Goal: Task Accomplishment & Management: Manage account settings

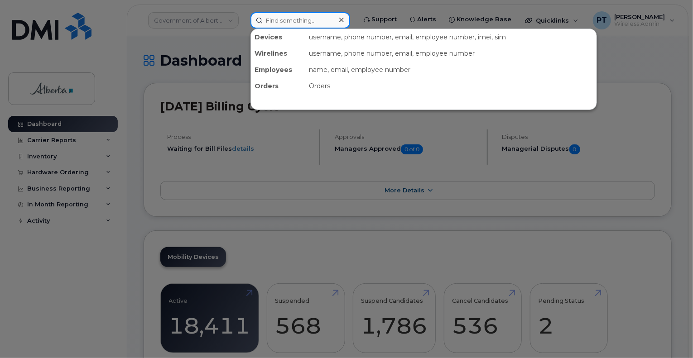
click at [274, 20] on input at bounding box center [301, 20] width 100 height 16
paste input "7803814745"
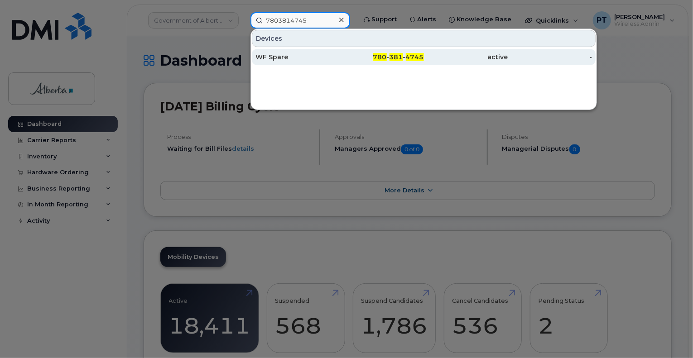
type input "7803814745"
click at [279, 53] on div "WF Spare" at bounding box center [298, 57] width 84 height 9
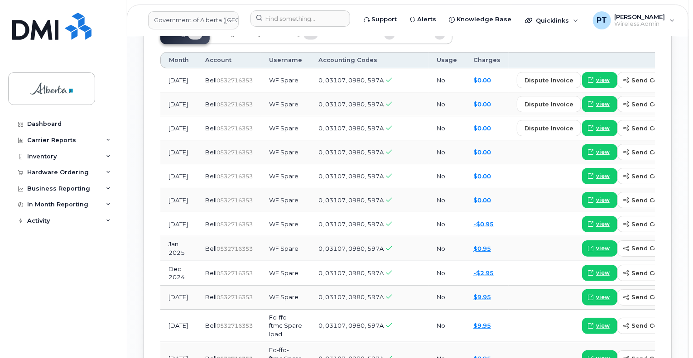
scroll to position [725, 0]
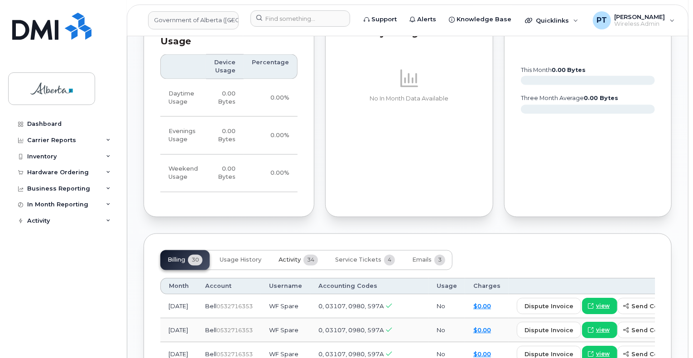
drag, startPoint x: 291, startPoint y: 235, endPoint x: 293, endPoint y: 228, distance: 6.7
click at [292, 257] on span "Activity" at bounding box center [290, 260] width 22 height 7
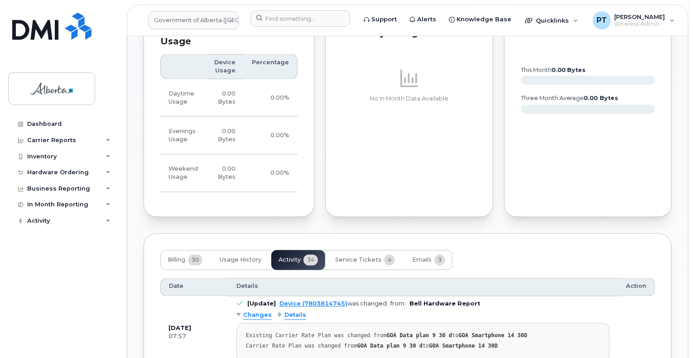
scroll to position [861, 0]
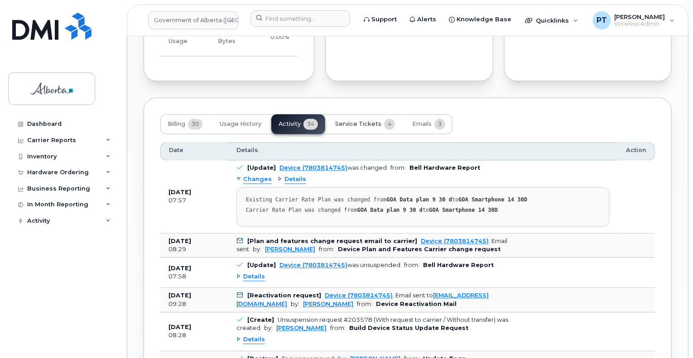
click at [359, 121] on span "Service Tickets" at bounding box center [358, 124] width 46 height 7
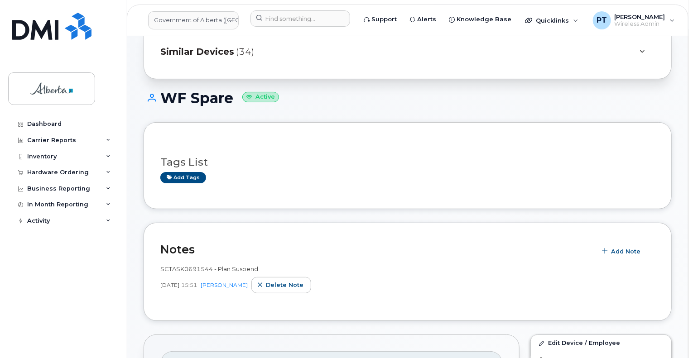
scroll to position [0, 0]
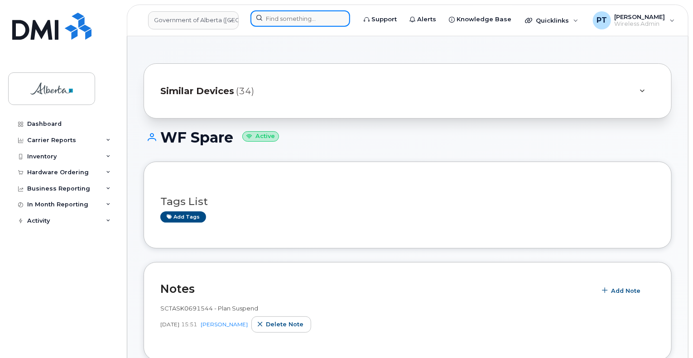
click at [292, 19] on input at bounding box center [301, 18] width 100 height 16
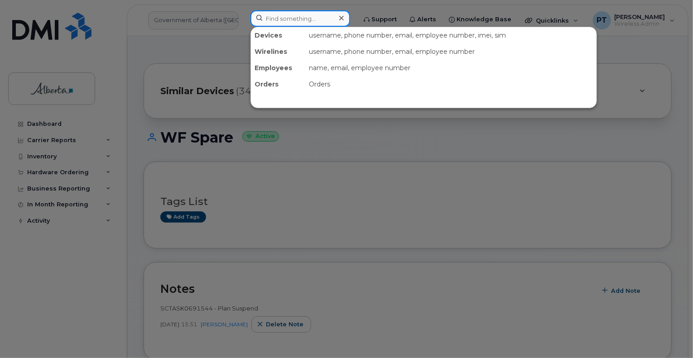
paste input "[PERSON_NAME]"
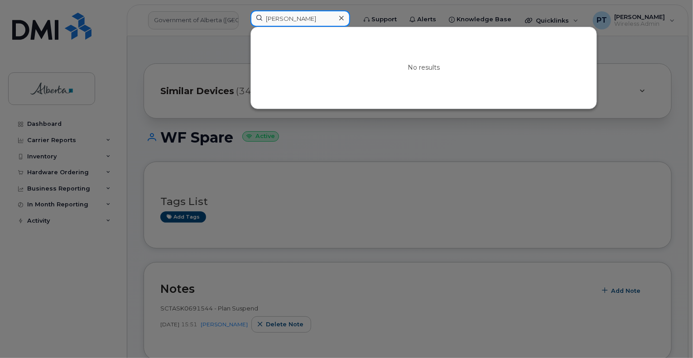
type input "[PERSON_NAME]"
click at [375, 200] on div at bounding box center [346, 179] width 693 height 358
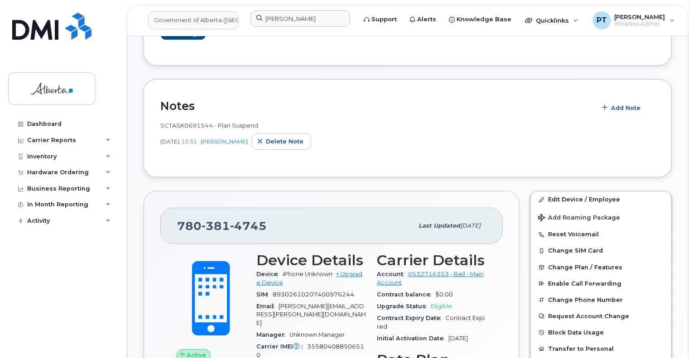
scroll to position [136, 0]
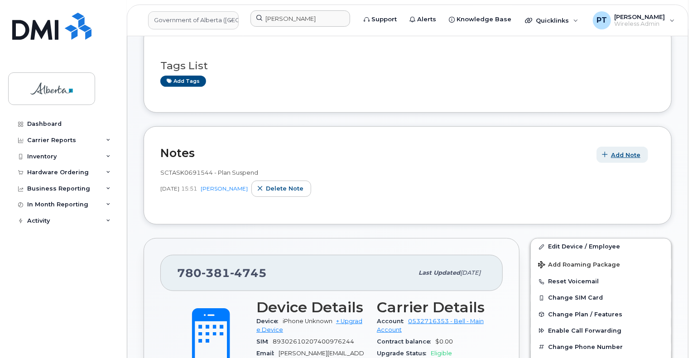
click at [620, 155] on span "Add Note" at bounding box center [625, 155] width 29 height 9
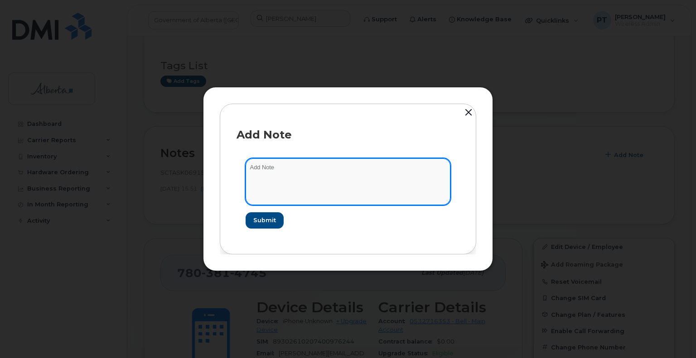
click at [259, 167] on textarea at bounding box center [348, 182] width 205 height 46
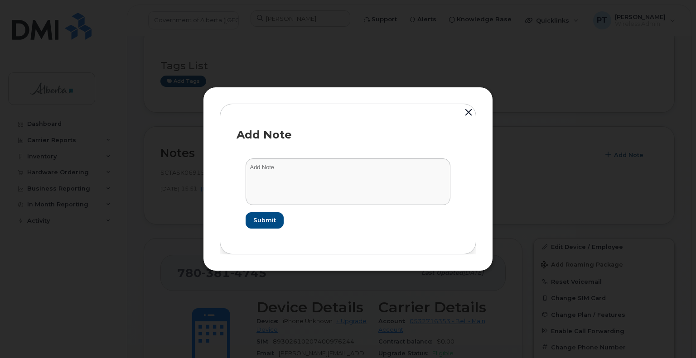
drag, startPoint x: 259, startPoint y: 167, endPoint x: 468, endPoint y: 111, distance: 216.2
click at [468, 111] on button "button" at bounding box center [469, 113] width 14 height 20
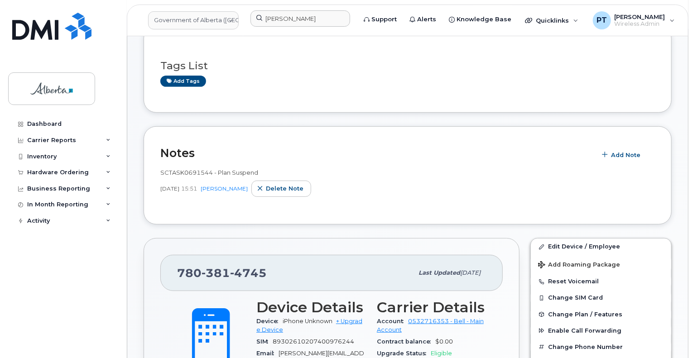
scroll to position [272, 0]
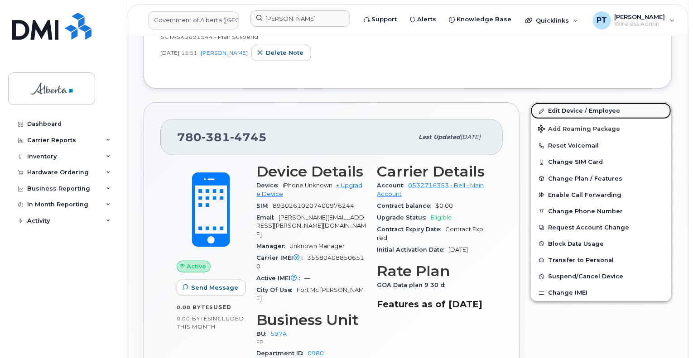
click at [553, 108] on link "Edit Device / Employee" at bounding box center [601, 111] width 140 height 16
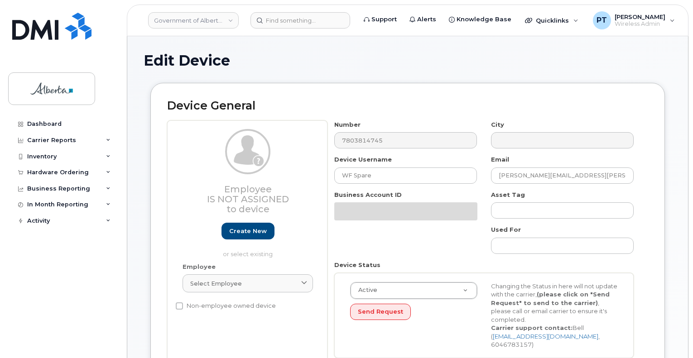
select select "4797726"
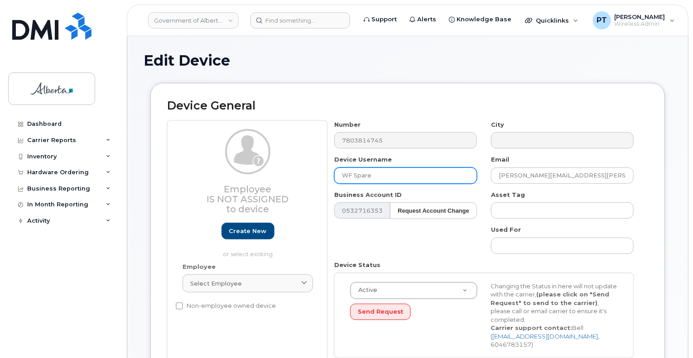
drag, startPoint x: 381, startPoint y: 176, endPoint x: 297, endPoint y: 170, distance: 84.9
click at [309, 174] on div "Employee Is not assigned to device Create new or select existing Employee Selec…" at bounding box center [407, 243] width 481 height 245
paste input "Aimy Yuill"
type input "Aimy Yuill"
drag, startPoint x: 591, startPoint y: 175, endPoint x: 414, endPoint y: 170, distance: 177.2
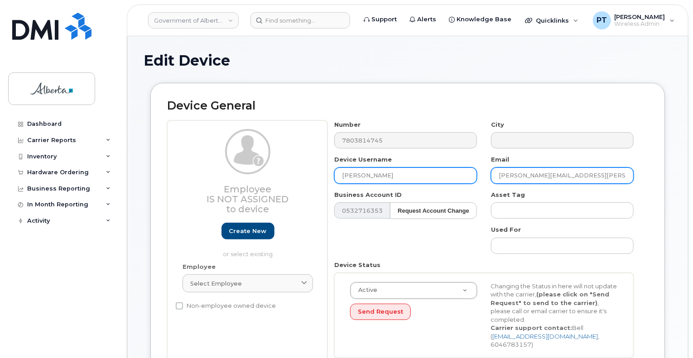
click at [414, 170] on div "Number 7803814745 City Device Username Aimy Yuill Email quinn.archibald@gov.ab.…" at bounding box center [485, 243] width 314 height 245
paste input "Aimy.Yuill"
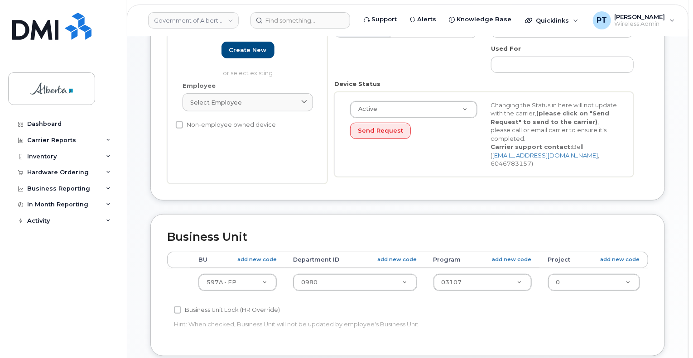
scroll to position [227, 0]
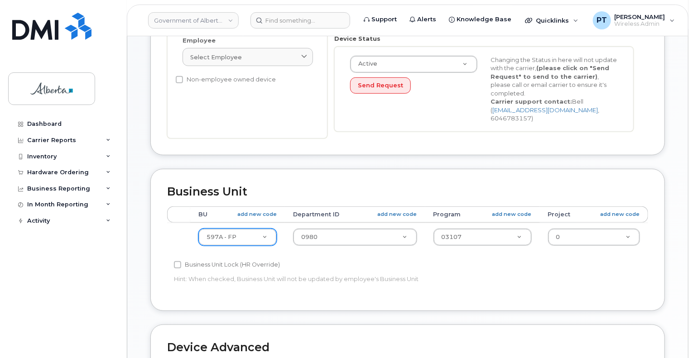
type input "Aimy.Yuill@gov.ab.ca"
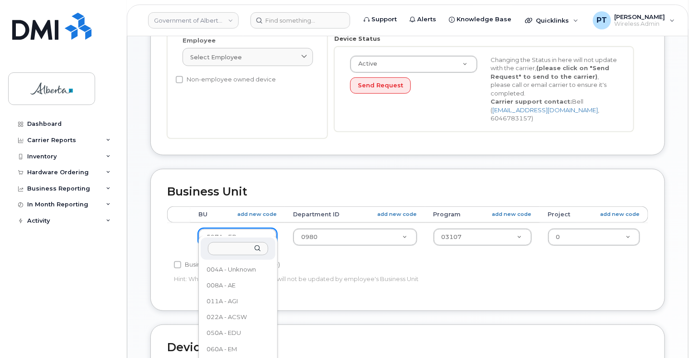
scroll to position [507, 0]
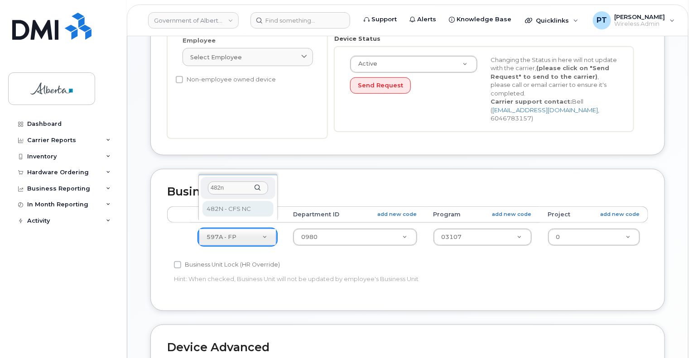
type input "482n"
select select "4749731"
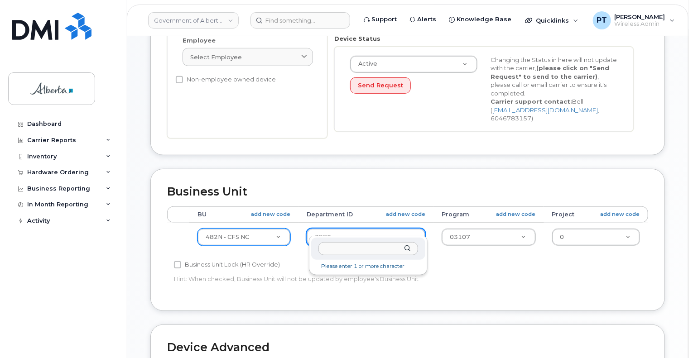
type input "2"
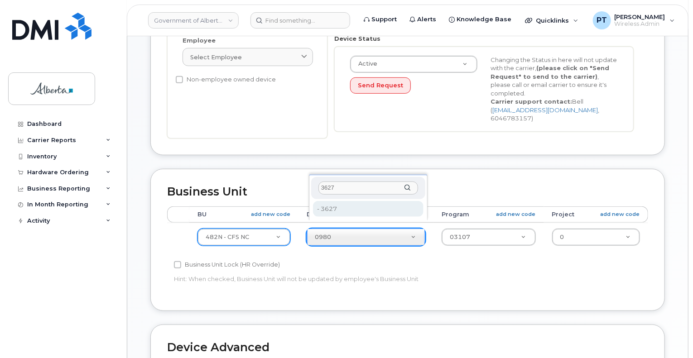
type input "3627"
type input "4752831"
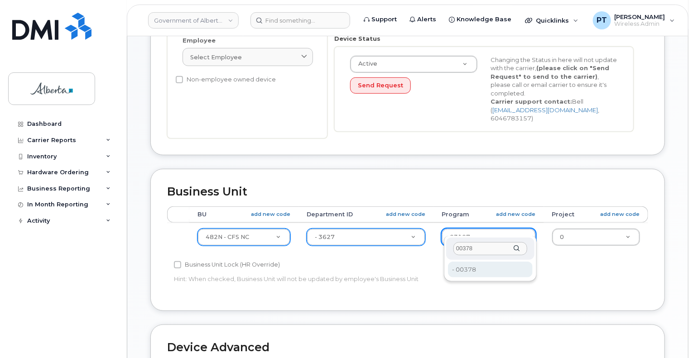
type input "00378"
type input "4124524"
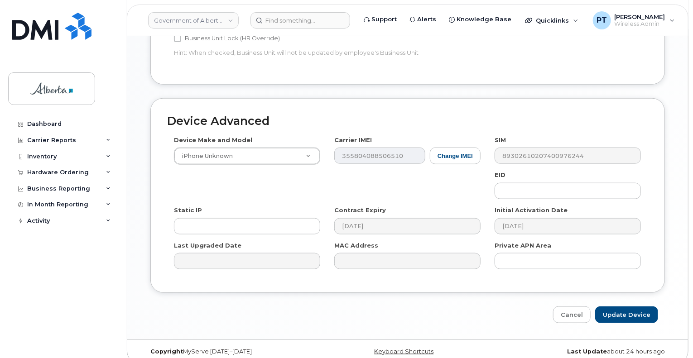
scroll to position [453, 0]
click at [625, 307] on input "Update Device" at bounding box center [626, 315] width 63 height 17
type input "Saving..."
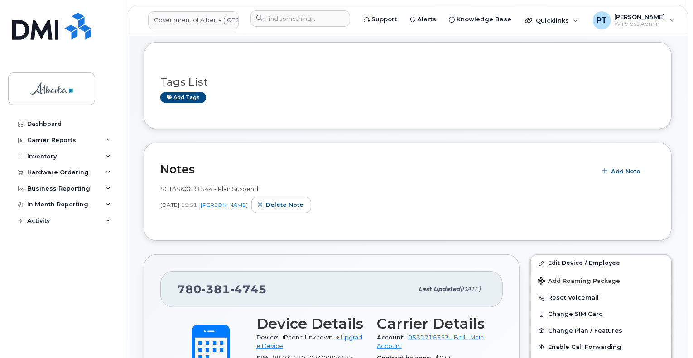
scroll to position [91, 0]
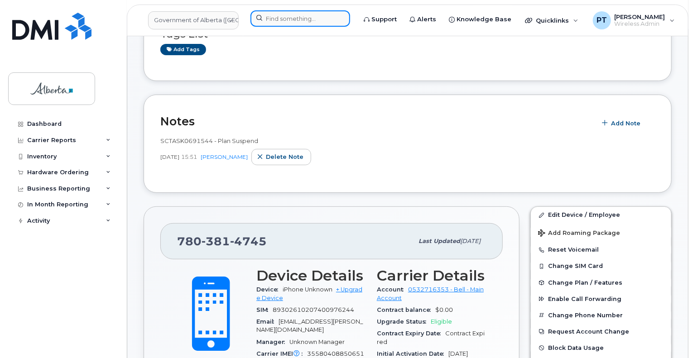
click at [313, 18] on input at bounding box center [301, 18] width 100 height 16
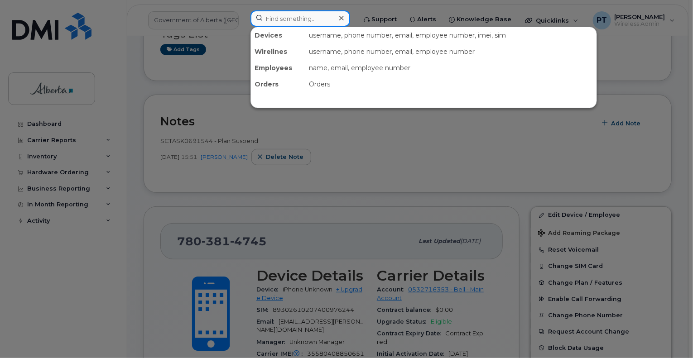
paste input "5875450184"
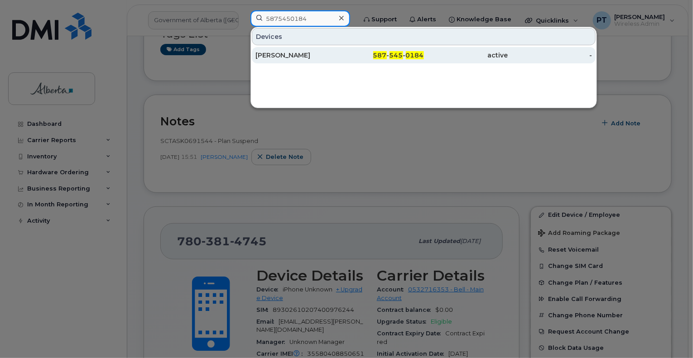
type input "5875450184"
click at [277, 54] on div "Kerry Duguay" at bounding box center [298, 55] width 84 height 9
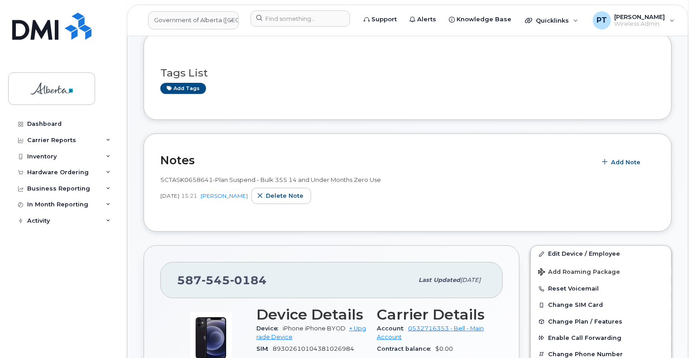
scroll to position [136, 0]
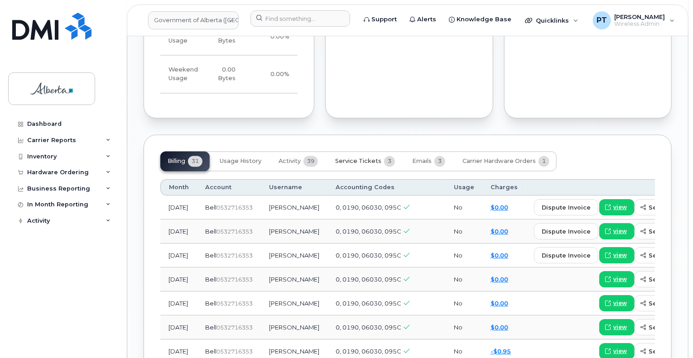
click at [367, 158] on span "Service Tickets" at bounding box center [358, 161] width 46 height 7
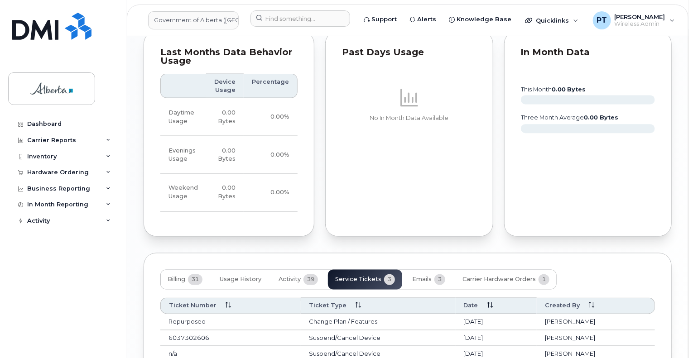
scroll to position [768, 0]
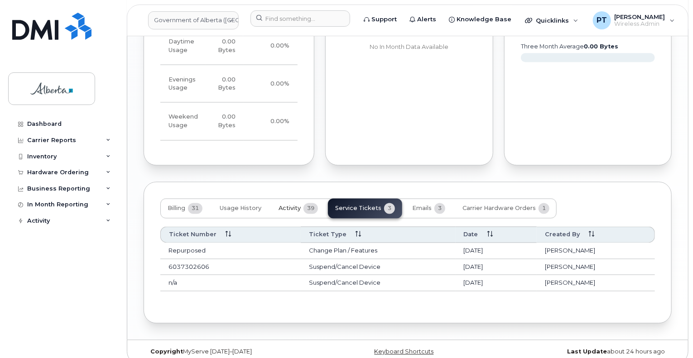
click at [285, 205] on span "Activity" at bounding box center [290, 208] width 22 height 7
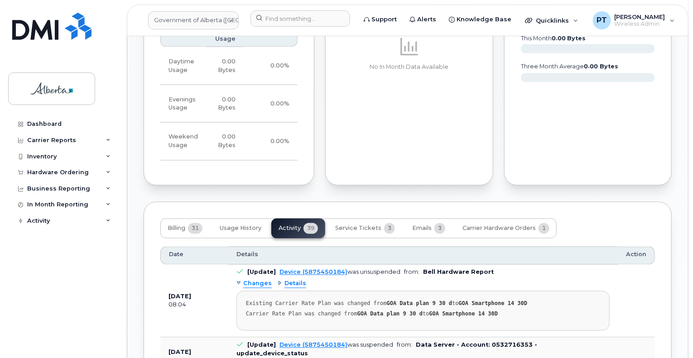
scroll to position [859, 0]
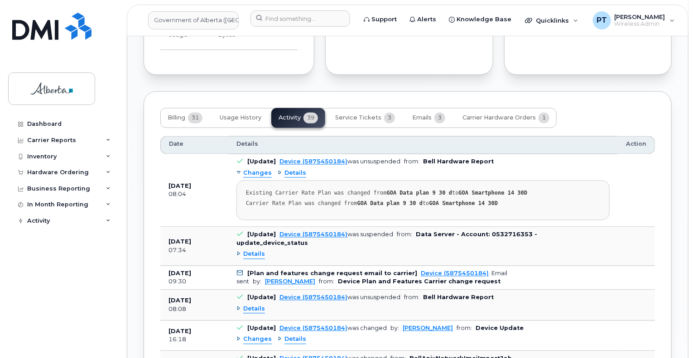
click at [256, 251] on span "Details" at bounding box center [254, 255] width 22 height 9
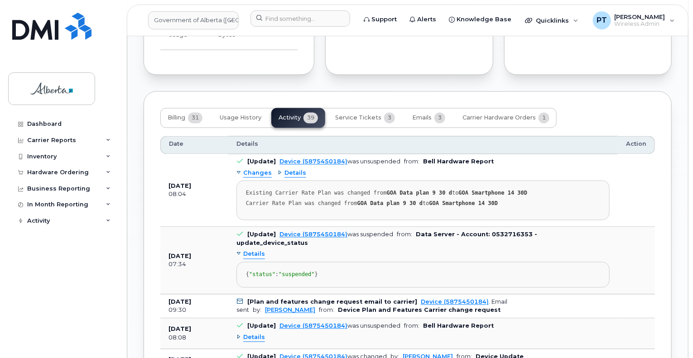
click at [256, 251] on span "Details" at bounding box center [254, 255] width 22 height 9
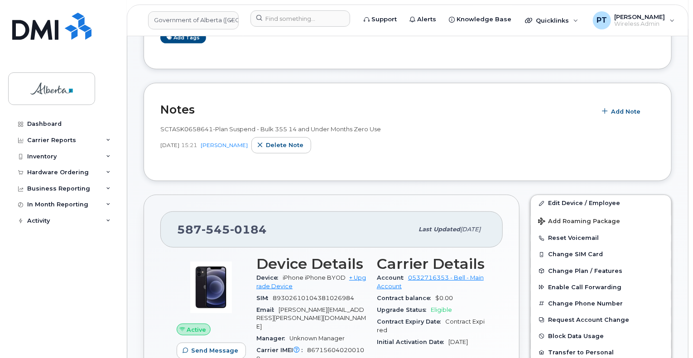
scroll to position [0, 0]
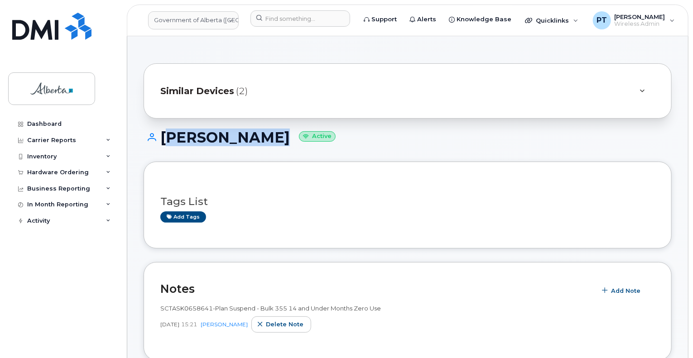
drag, startPoint x: 263, startPoint y: 137, endPoint x: 164, endPoint y: 138, distance: 99.2
click at [164, 138] on h1 "Kerry Duguay Active" at bounding box center [408, 138] width 528 height 16
copy h1 "[PERSON_NAME]"
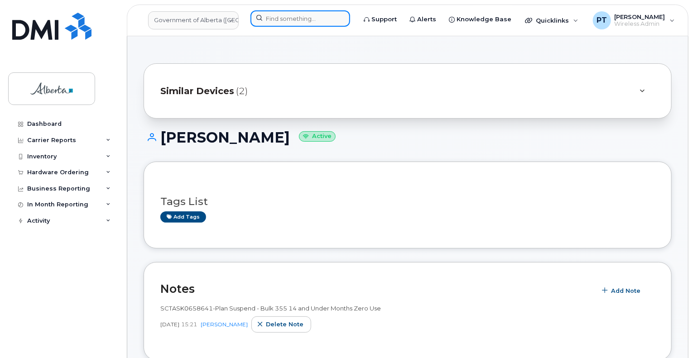
click at [281, 16] on input at bounding box center [301, 18] width 100 height 16
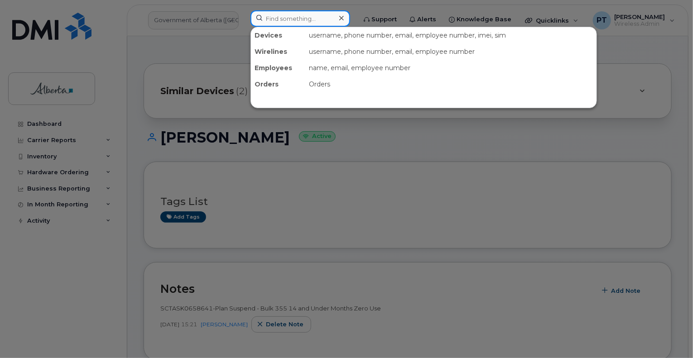
paste input "[PERSON_NAME]"
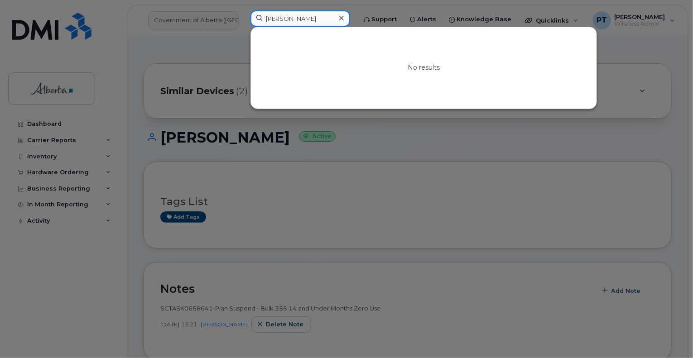
type input "[PERSON_NAME]"
click at [306, 211] on div at bounding box center [346, 179] width 693 height 358
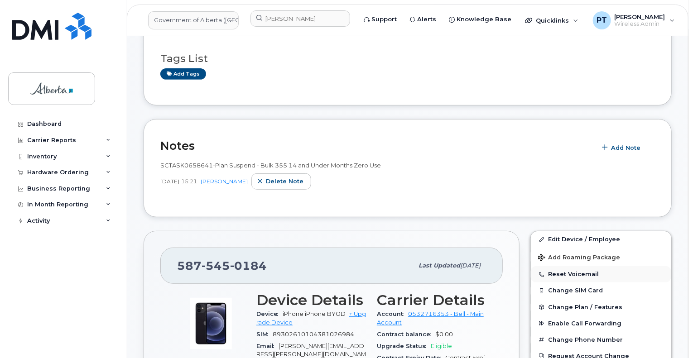
scroll to position [181, 0]
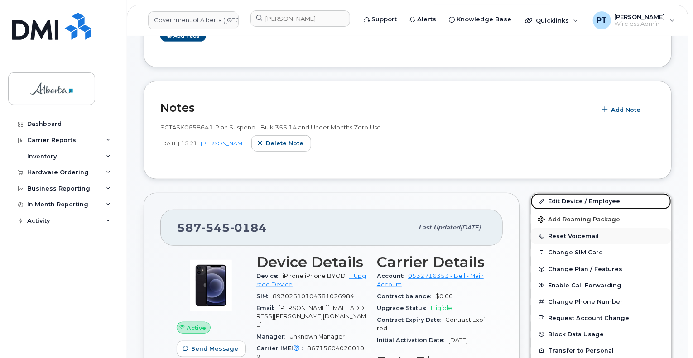
drag, startPoint x: 556, startPoint y: 201, endPoint x: 671, endPoint y: 239, distance: 121.2
click at [556, 201] on link "Edit Device / Employee" at bounding box center [601, 201] width 140 height 16
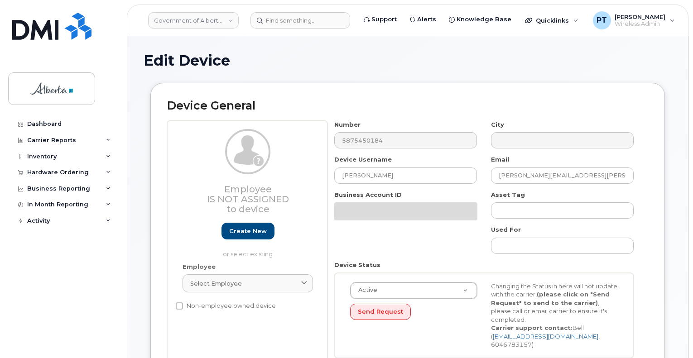
select select "4749748"
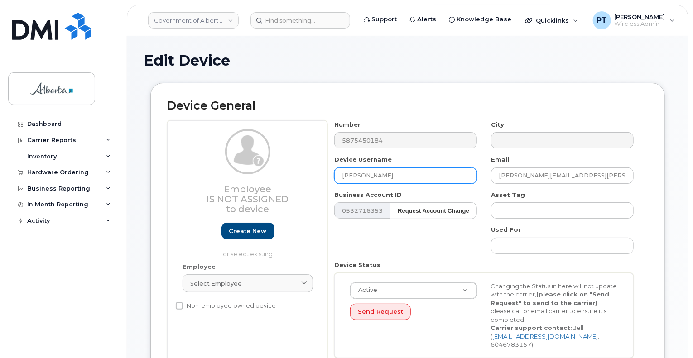
drag, startPoint x: 381, startPoint y: 175, endPoint x: 321, endPoint y: 179, distance: 60.8
click at [321, 179] on div "Employee Is not assigned to device Create new or select existing Employee Selec…" at bounding box center [407, 243] width 481 height 245
paste input "Shainoor Kassam"
type input "Shainoor Kassam"
drag, startPoint x: 481, startPoint y: 176, endPoint x: 474, endPoint y: 177, distance: 7.3
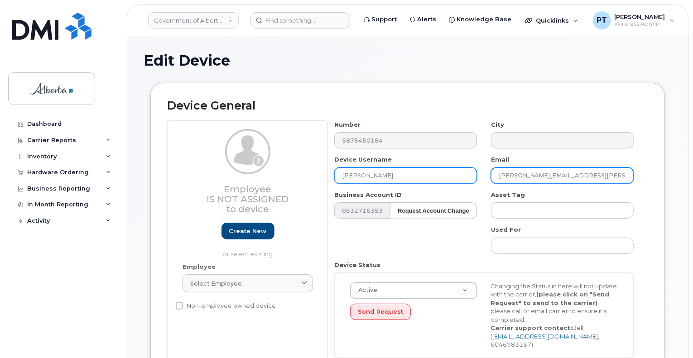
click at [474, 177] on div "Number 5875450184 City Device Username Shainoor Kassam Email kerry.duguay@gov.a…" at bounding box center [485, 243] width 314 height 245
paste input "Shainoor.Kassam"
type input "Shainoor.Kassam@gov.ab.ca"
click at [439, 177] on input "Shainoor Kassam" at bounding box center [405, 176] width 143 height 16
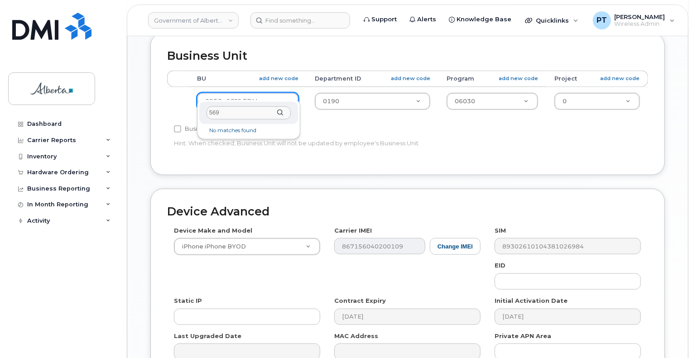
type input "569a"
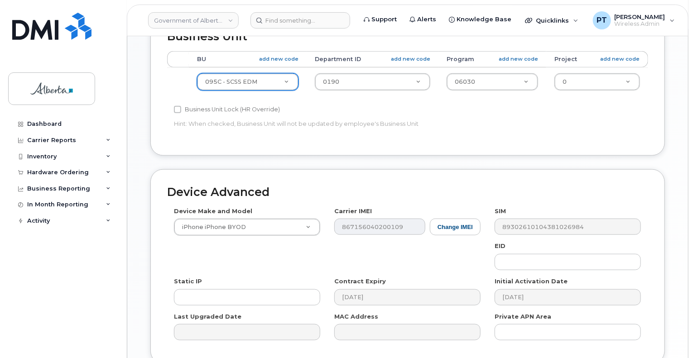
scroll to position [453, 0]
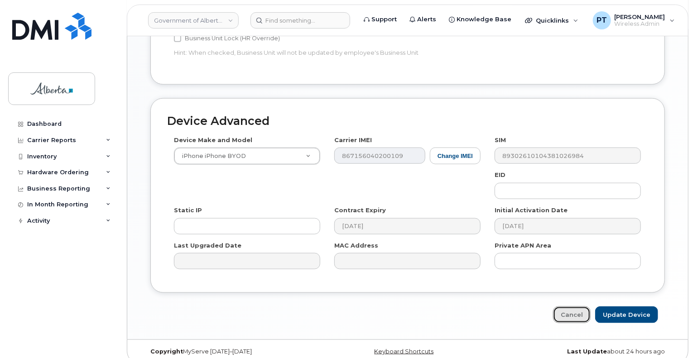
drag, startPoint x: 580, startPoint y: 307, endPoint x: 452, endPoint y: 272, distance: 133.0
click at [580, 307] on link "Cancel" at bounding box center [572, 315] width 38 height 17
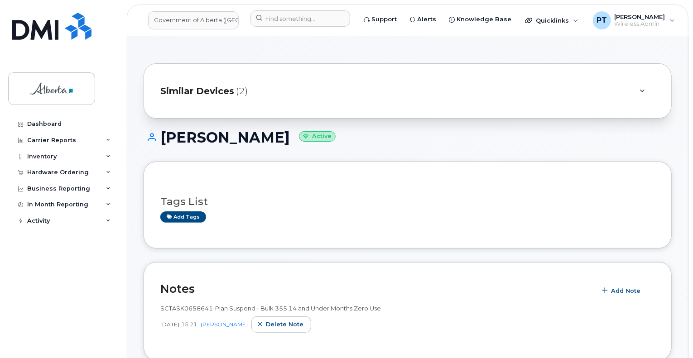
drag, startPoint x: 605, startPoint y: 183, endPoint x: 577, endPoint y: 203, distance: 34.4
click at [605, 183] on div "Tags List Add tags" at bounding box center [407, 204] width 495 height 53
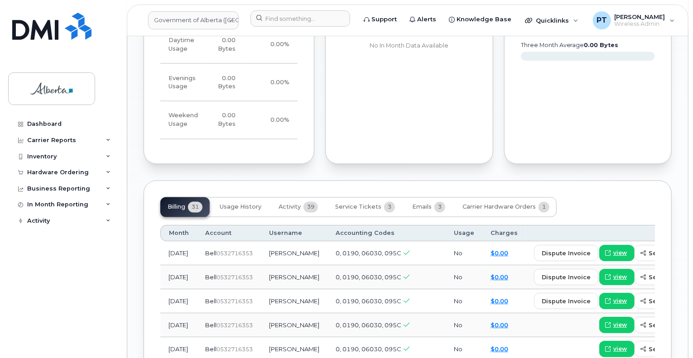
scroll to position [770, 0]
click at [360, 203] on span "Service Tickets" at bounding box center [358, 206] width 46 height 7
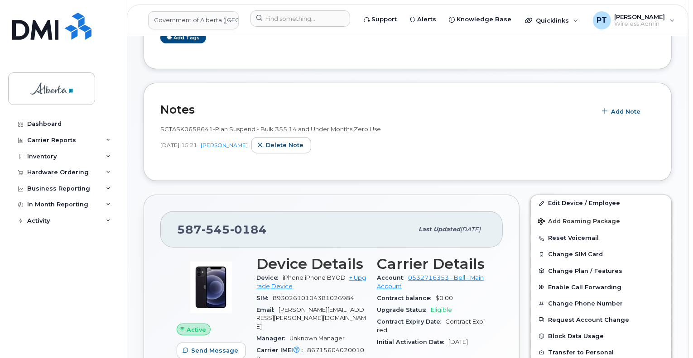
scroll to position [0, 0]
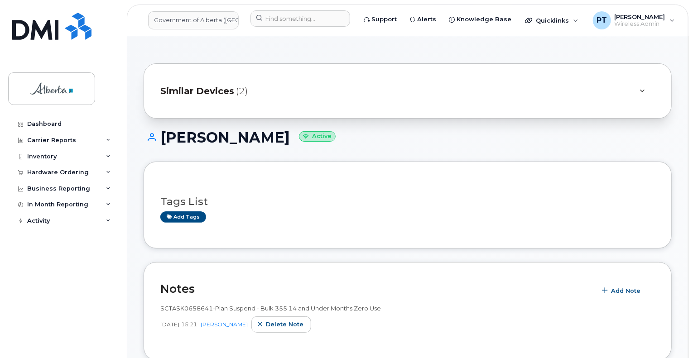
click at [545, 94] on div "Similar Devices (2)" at bounding box center [394, 91] width 469 height 22
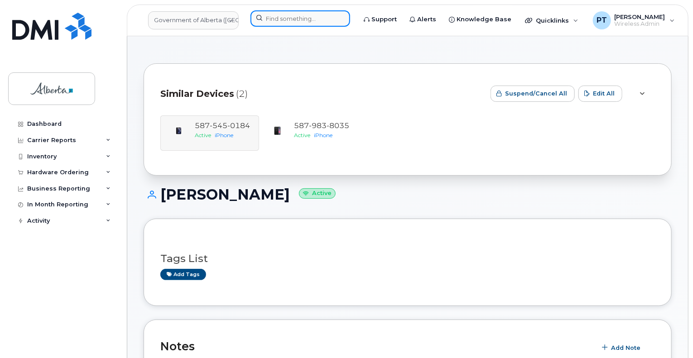
click at [287, 21] on input at bounding box center [301, 18] width 100 height 16
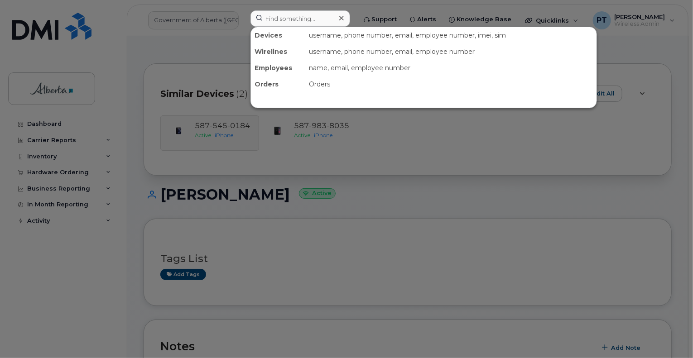
drag, startPoint x: 287, startPoint y: 21, endPoint x: 269, endPoint y: 161, distance: 141.2
click at [269, 161] on div at bounding box center [346, 179] width 693 height 358
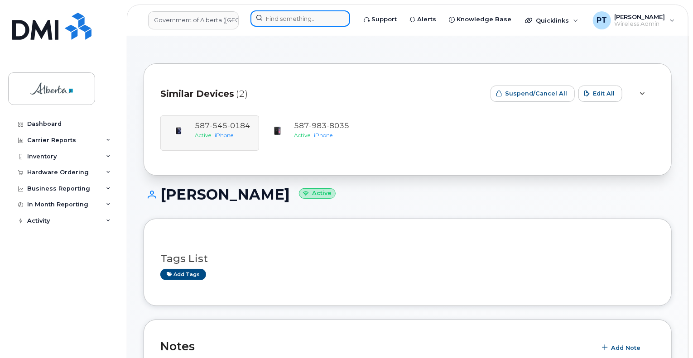
click at [289, 20] on input at bounding box center [301, 18] width 100 height 16
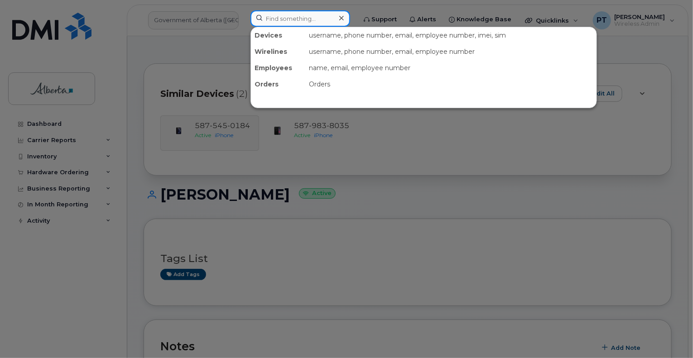
paste input "5873370627"
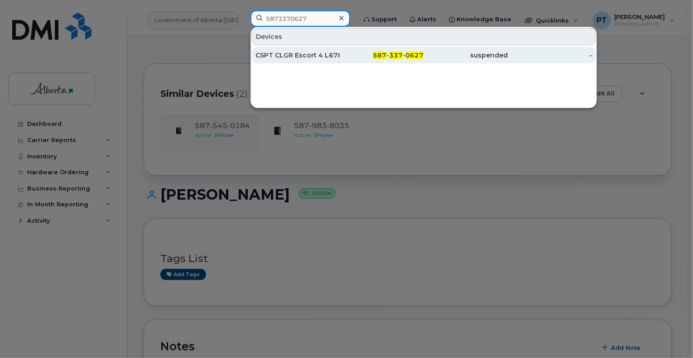
type input "5873370627"
click at [275, 56] on div "CSPT CLGR Escort 4 L678655" at bounding box center [298, 55] width 84 height 9
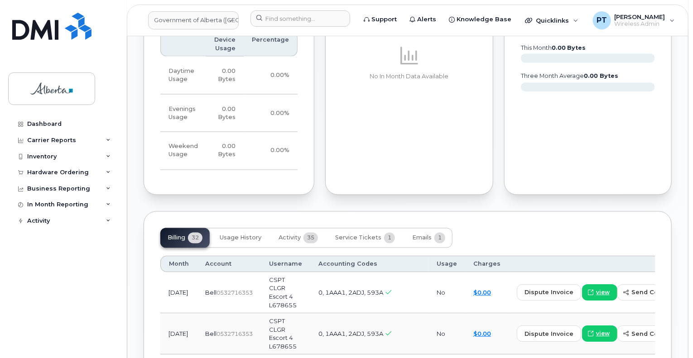
scroll to position [815, 0]
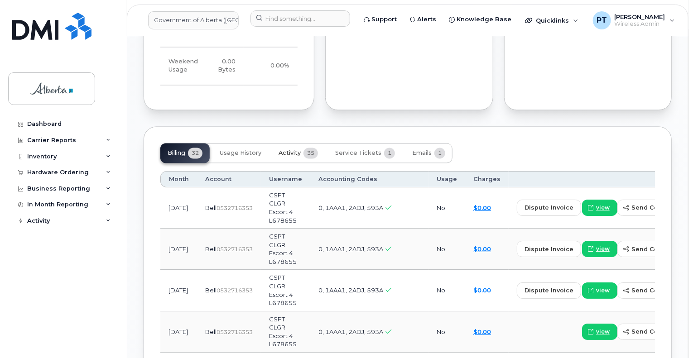
click at [290, 150] on span "Activity" at bounding box center [290, 153] width 22 height 7
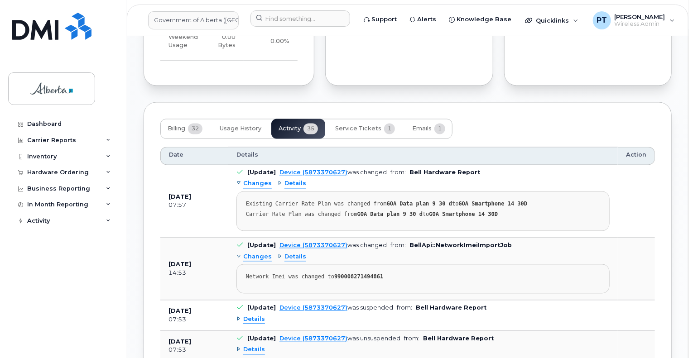
scroll to position [861, 0]
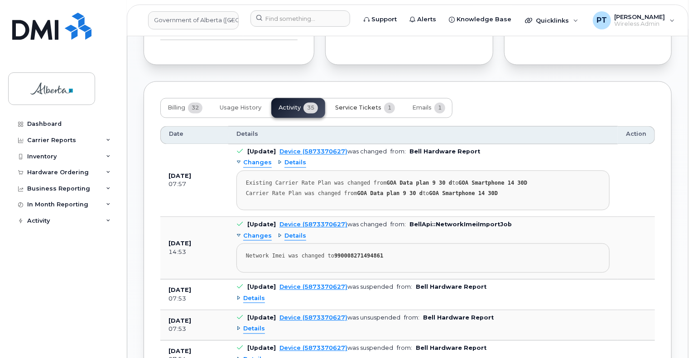
click at [351, 105] on span "Service Tickets" at bounding box center [358, 108] width 46 height 7
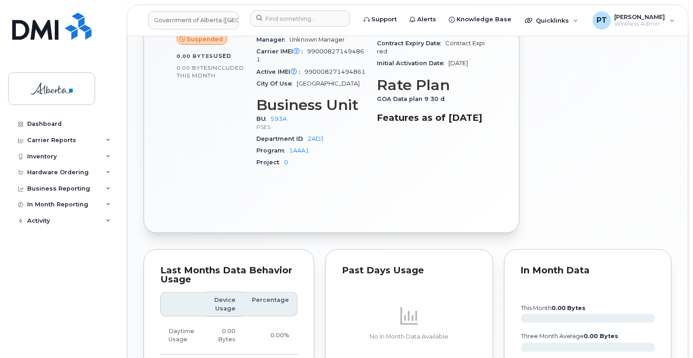
scroll to position [502, 0]
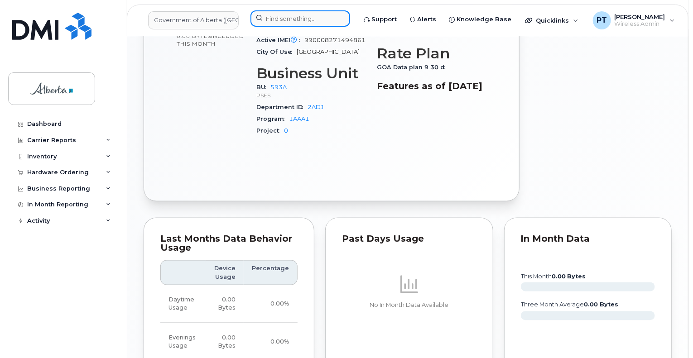
click at [317, 20] on input at bounding box center [301, 18] width 100 height 16
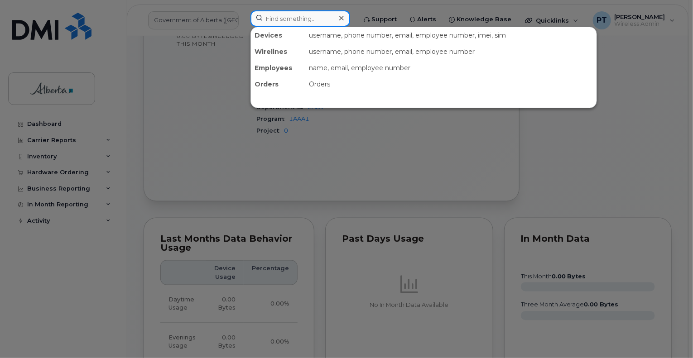
paste input "7803814745"
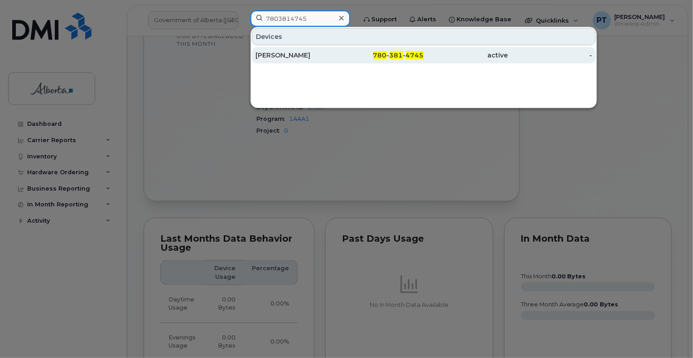
type input "7803814745"
click at [271, 56] on div "[PERSON_NAME]" at bounding box center [298, 55] width 84 height 9
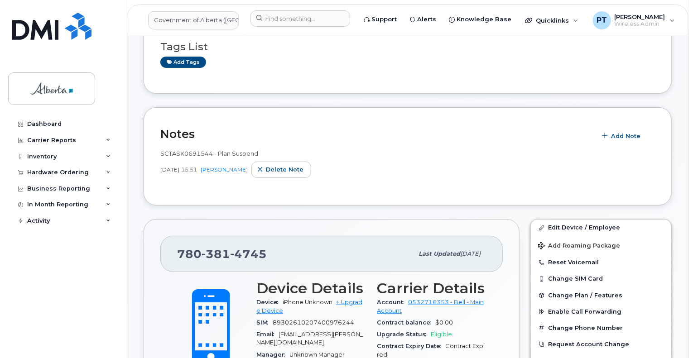
scroll to position [45, 0]
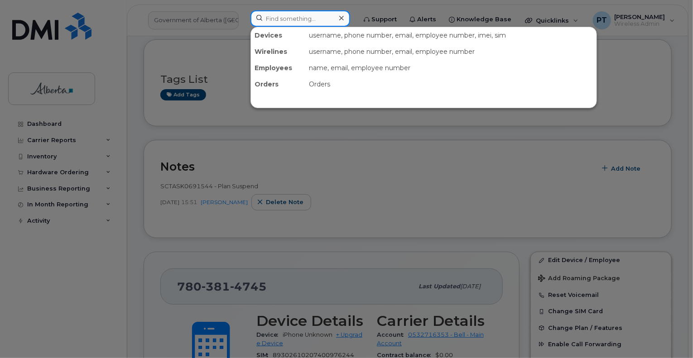
click at [308, 19] on input at bounding box center [301, 18] width 100 height 16
paste input "5873370627"
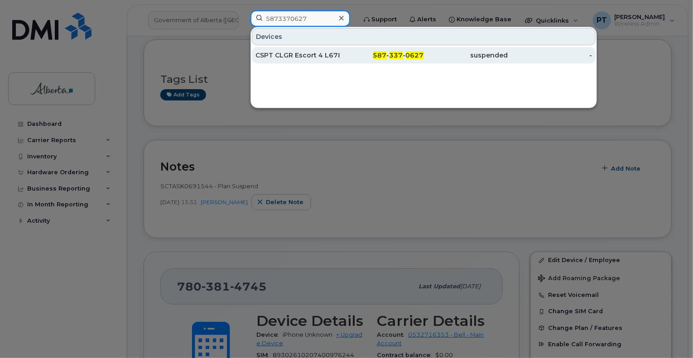
type input "5873370627"
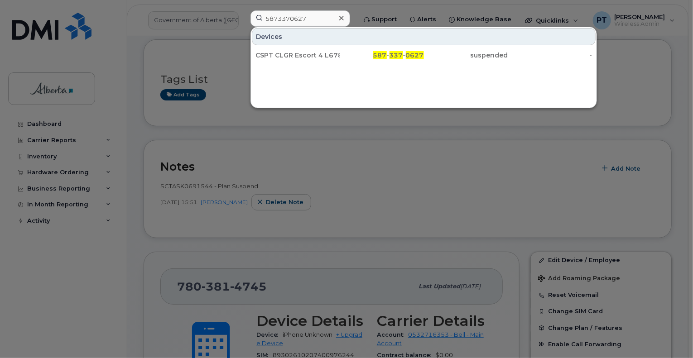
drag, startPoint x: 279, startPoint y: 55, endPoint x: 304, endPoint y: 183, distance: 130.1
click at [279, 55] on div "CSPT CLGR Escort 4 L678655" at bounding box center [298, 55] width 84 height 9
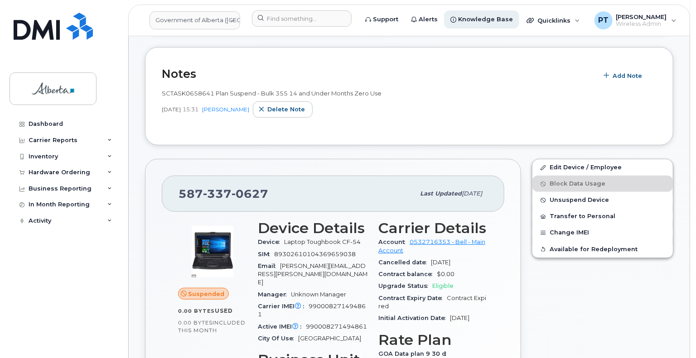
scroll to position [272, 0]
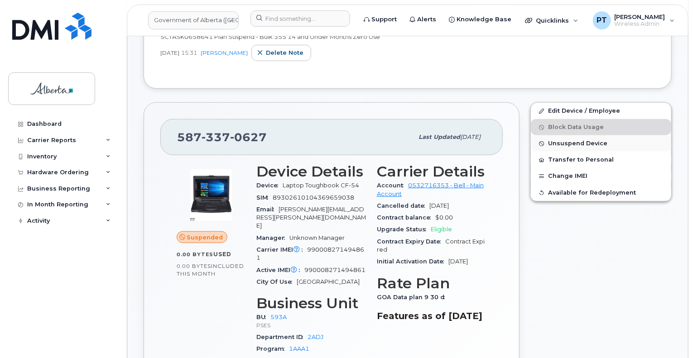
click at [562, 142] on span "Unsuspend Device" at bounding box center [577, 143] width 59 height 7
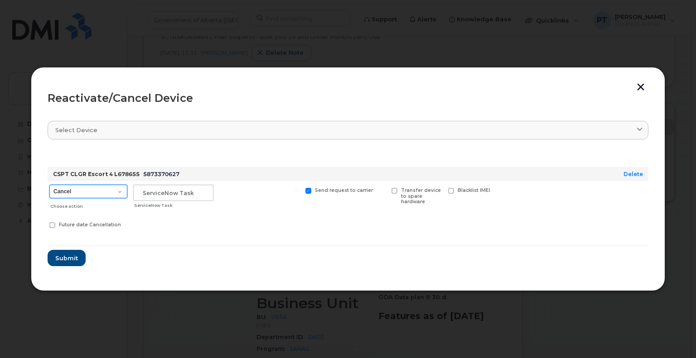
click at [116, 191] on select "Cancel Suspend - Extend Suspension Reactivate" at bounding box center [88, 192] width 78 height 14
select select "[object Object]"
click at [49, 185] on select "Cancel Suspend - Extend Suspension Reactivate" at bounding box center [88, 192] width 78 height 14
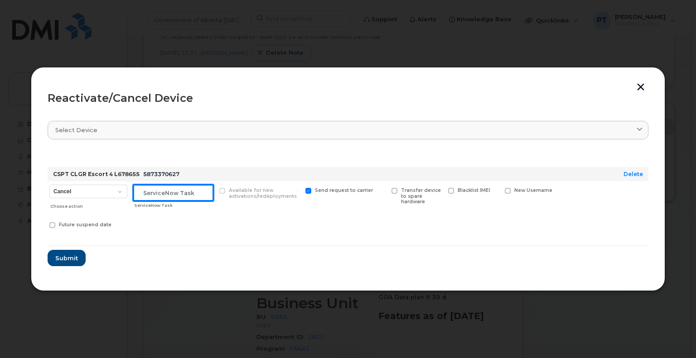
drag, startPoint x: 677, startPoint y: 195, endPoint x: 181, endPoint y: 191, distance: 496.1
click at [181, 191] on input "text" at bounding box center [173, 193] width 80 height 16
paste input "5873370627"
click at [154, 195] on input "5873370627" at bounding box center [173, 193] width 80 height 16
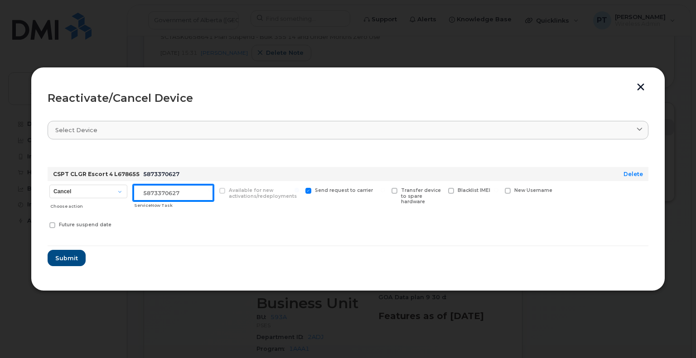
paste input "SCTASK0837388"
type input "SCTASK0837388 Reactivate"
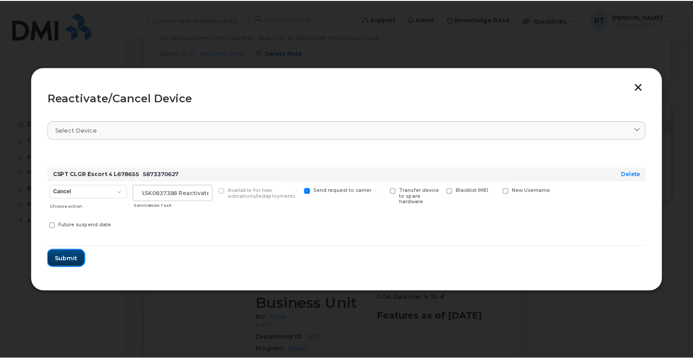
scroll to position [0, 0]
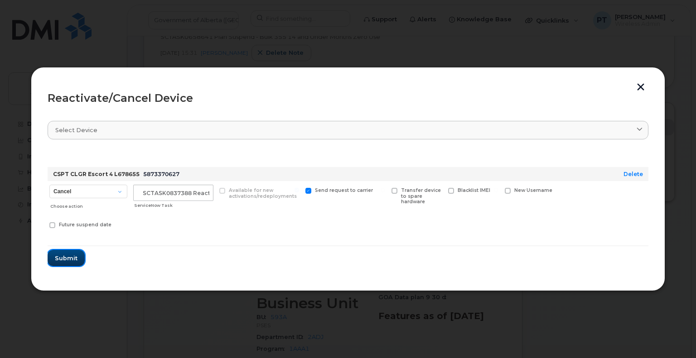
click at [68, 257] on span "Submit" at bounding box center [66, 258] width 23 height 9
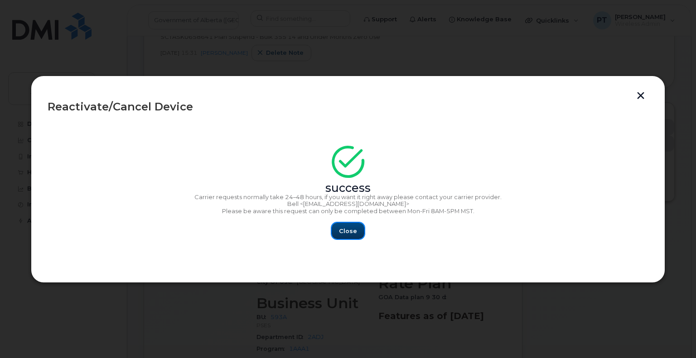
click at [354, 231] on span "Close" at bounding box center [348, 231] width 18 height 9
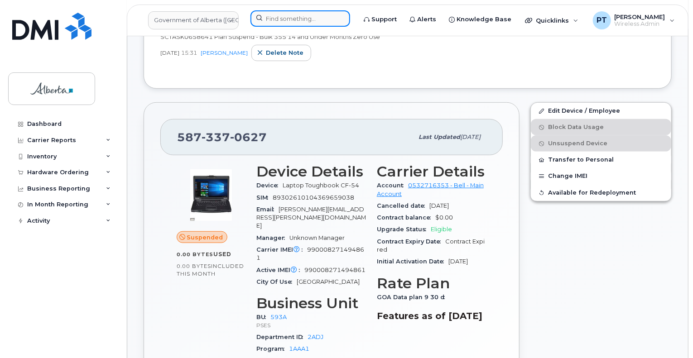
click at [271, 18] on input at bounding box center [301, 18] width 100 height 16
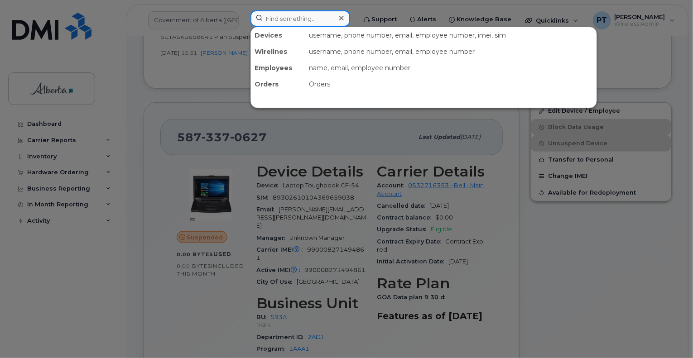
paste input "7804055775"
type input "7804055775"
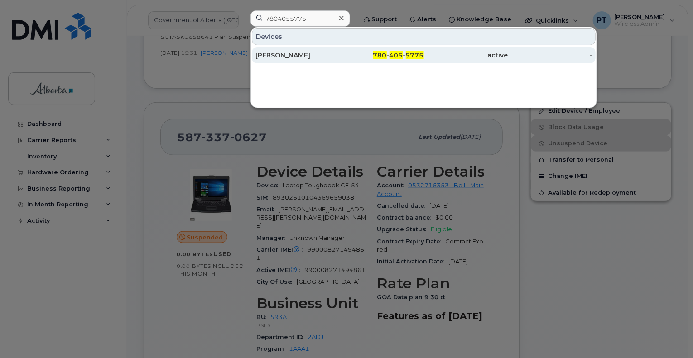
click at [283, 52] on div "Jessica Tremblay" at bounding box center [298, 55] width 84 height 9
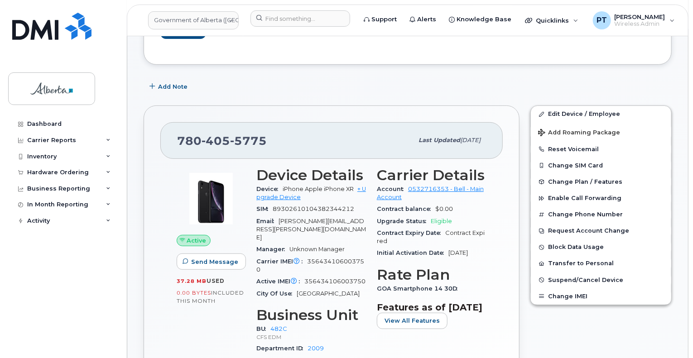
scroll to position [136, 0]
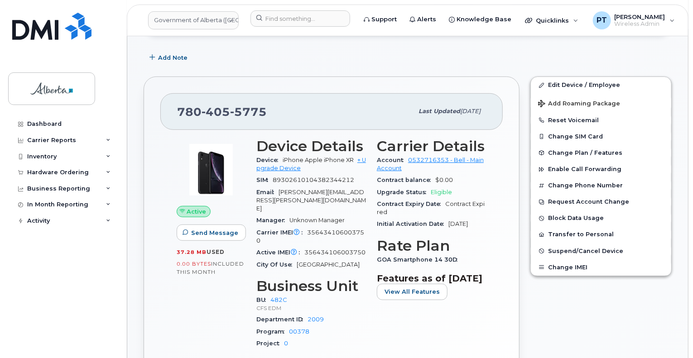
click at [339, 229] on span "356434106003750" at bounding box center [310, 236] width 108 height 15
copy span "356434106003750"
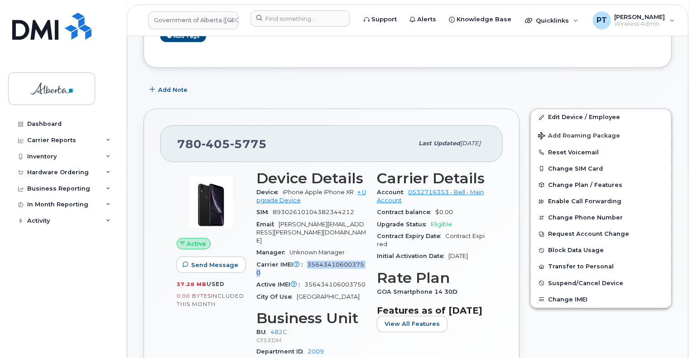
scroll to position [91, 0]
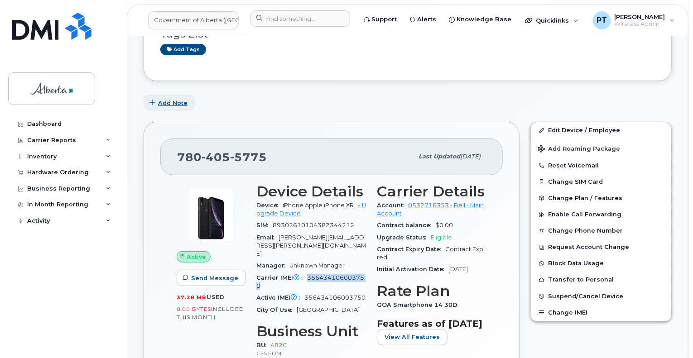
click at [179, 103] on span "Add Note" at bounding box center [172, 103] width 29 height 9
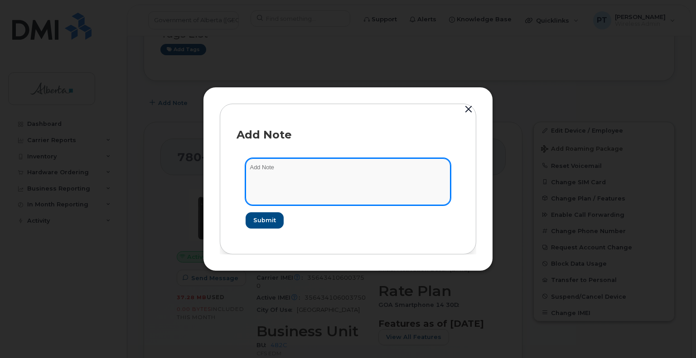
click at [250, 170] on textarea at bounding box center [348, 182] width 205 height 46
paste textarea "SCTASK0837408"
click at [349, 169] on textarea "SCTASK0837408 -" at bounding box center [348, 182] width 205 height 46
paste textarea "Plan User Name Change - 7804055775 iPhone XR IMEI 356434106003750 s/n DX4ZVXCJK…"
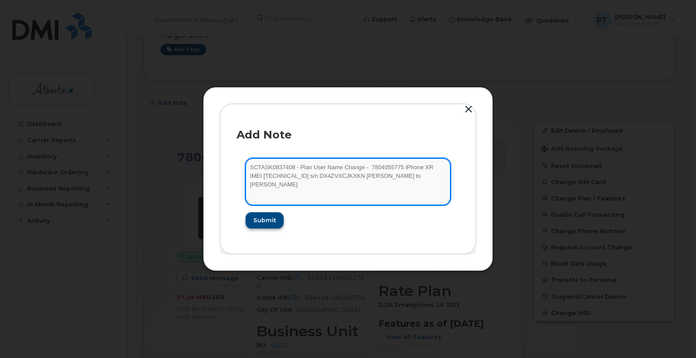
type textarea "SCTASK0837408 - Plan User Name Change - 7804055775 iPhone XR IMEI 3564341060037…"
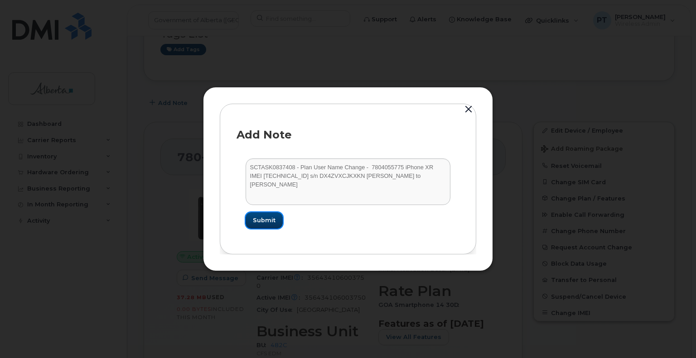
click at [267, 215] on button "Submit" at bounding box center [264, 220] width 37 height 16
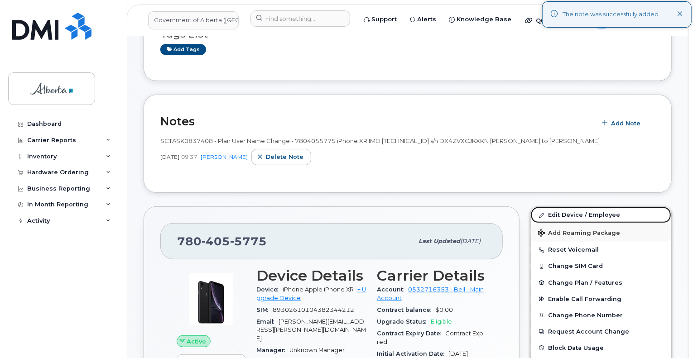
drag, startPoint x: 578, startPoint y: 214, endPoint x: 569, endPoint y: 227, distance: 15.9
click at [578, 214] on link "Edit Device / Employee" at bounding box center [601, 215] width 140 height 16
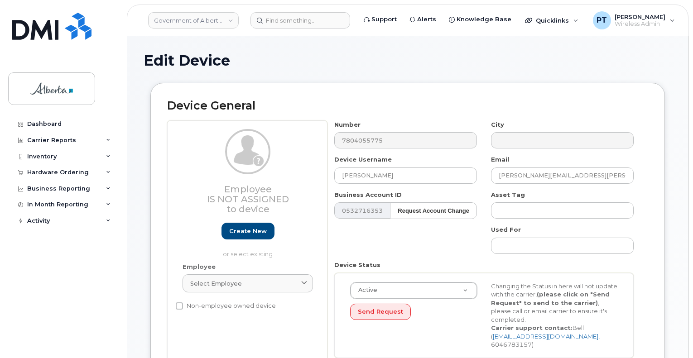
select select "4749733"
drag, startPoint x: 413, startPoint y: 179, endPoint x: 260, endPoint y: 177, distance: 153.6
click at [280, 178] on div "Employee Is not assigned to device Create new or select existing Employee Selec…" at bounding box center [407, 243] width 481 height 245
paste input "[PERSON_NAME]"
type input "[PERSON_NAME]"
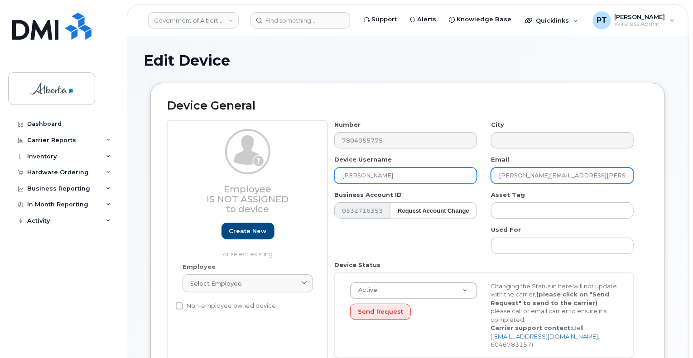
drag, startPoint x: 597, startPoint y: 175, endPoint x: 459, endPoint y: 183, distance: 137.9
click at [469, 181] on div "Number 7804055775 City Device Username [PERSON_NAME] Email [PERSON_NAME][EMAIL_…" at bounding box center [485, 243] width 314 height 245
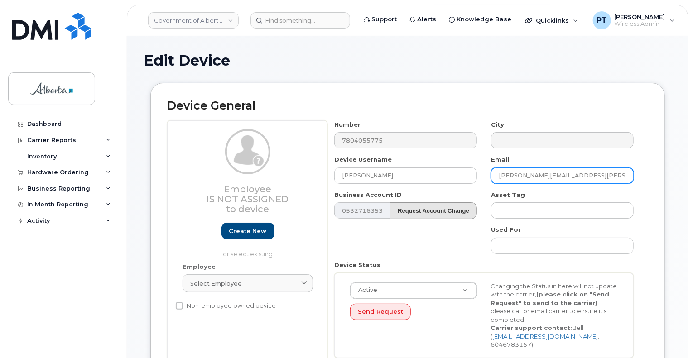
paste input ".[PERSON_NAME]"
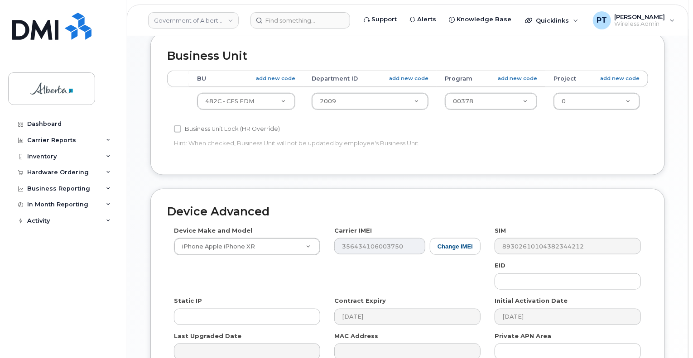
scroll to position [453, 0]
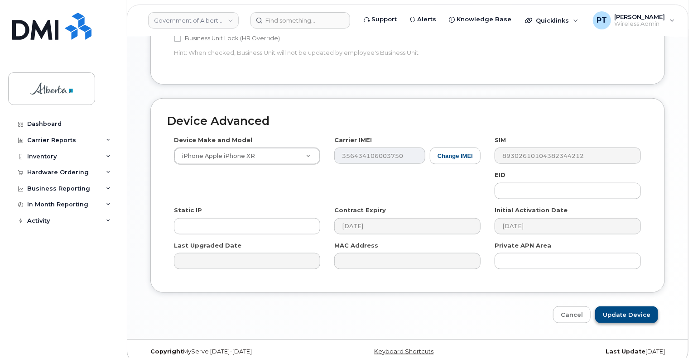
type input "[PERSON_NAME][EMAIL_ADDRESS][PERSON_NAME][DOMAIN_NAME]"
click at [619, 307] on input "Update Device" at bounding box center [626, 315] width 63 height 17
type input "Saving..."
